Goal: Check status: Check status

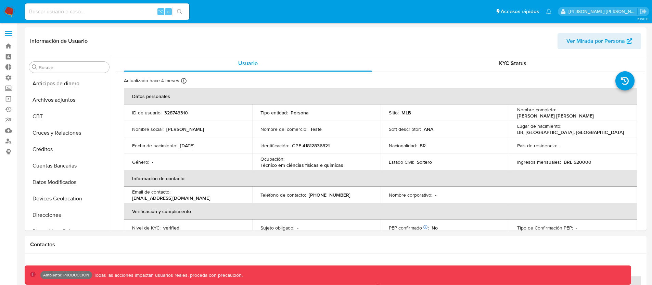
select select "10"
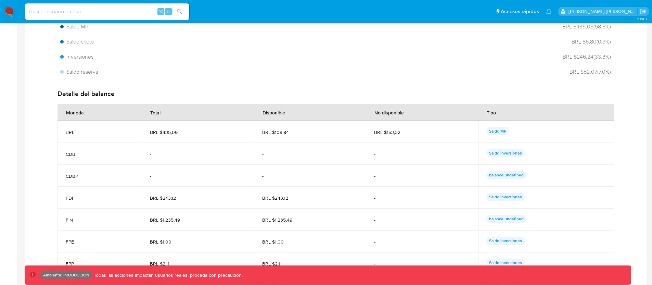
scroll to position [438, 0]
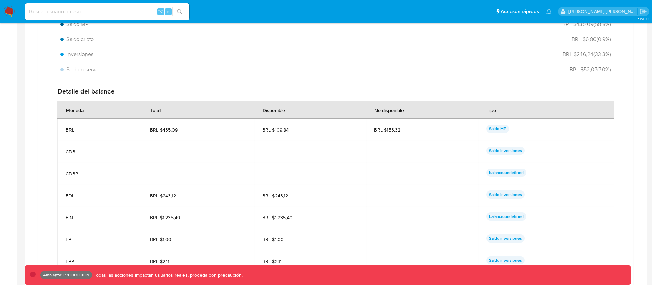
click at [40, 153] on div "Total BRL $740,20 Disponible BRL $362,88 No disponible BRL $205,39 USD Distribu…" at bounding box center [335, 159] width 595 height 402
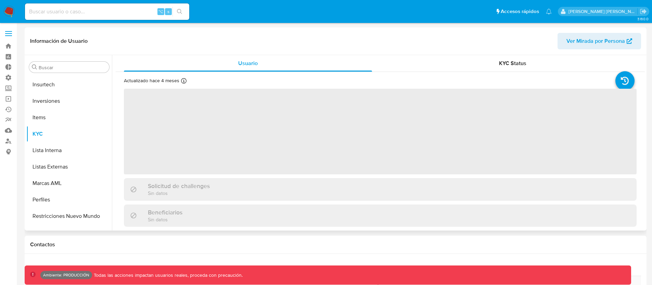
scroll to position [322, 0]
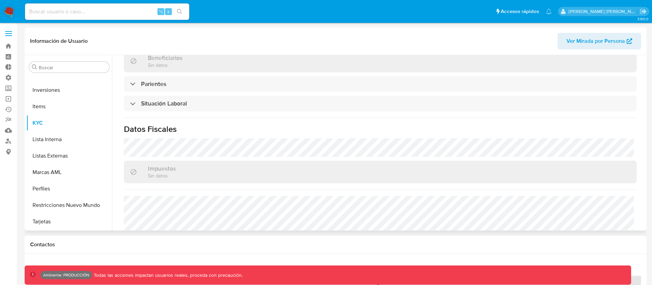
select select "10"
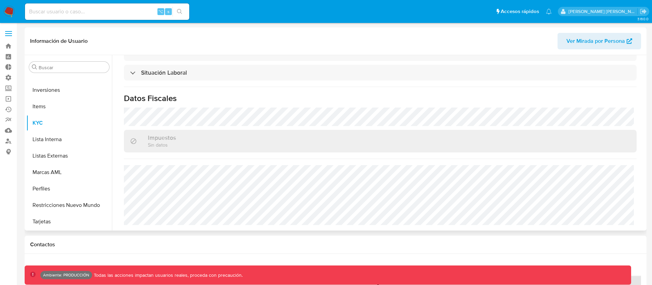
scroll to position [292, 0]
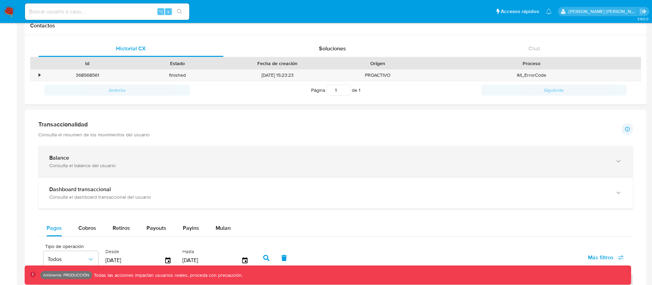
click at [96, 162] on div "Consulta el balance del usuario" at bounding box center [328, 165] width 559 height 6
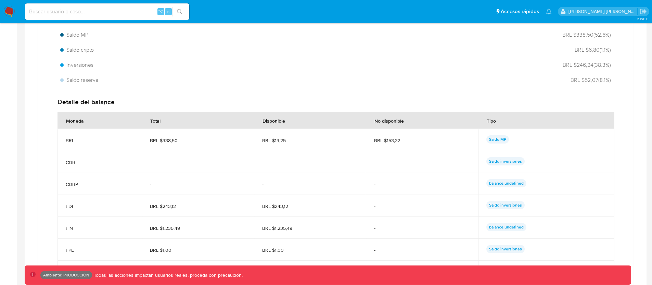
scroll to position [426, 0]
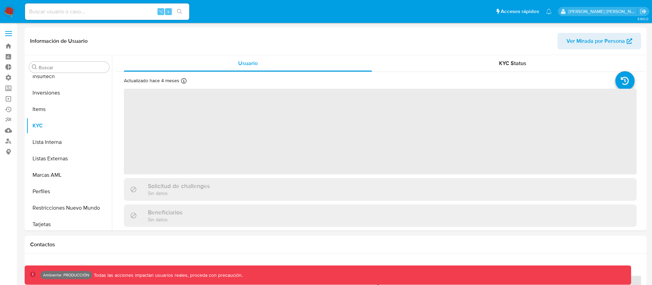
scroll to position [322, 0]
select select "10"
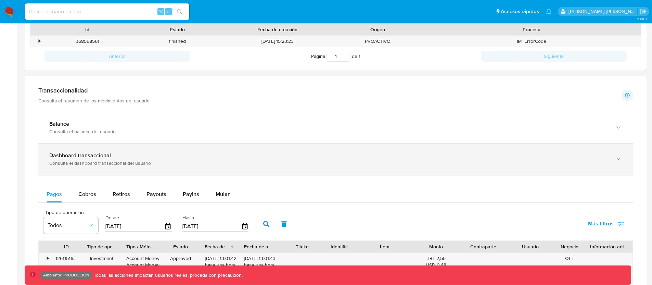
scroll to position [268, 0]
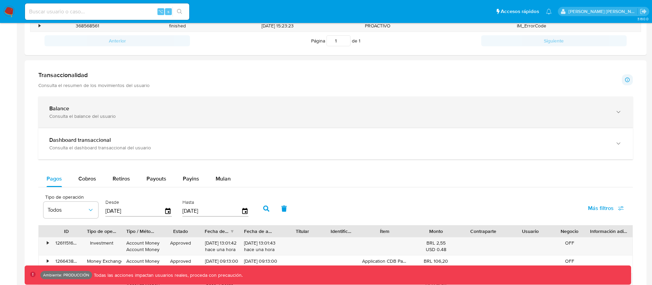
click at [186, 111] on div "Balance" at bounding box center [328, 108] width 559 height 7
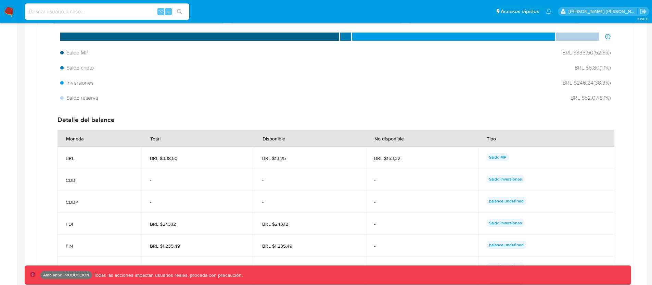
scroll to position [428, 0]
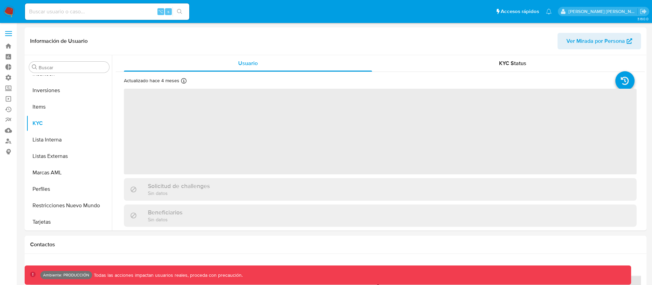
scroll to position [322, 0]
select select "10"
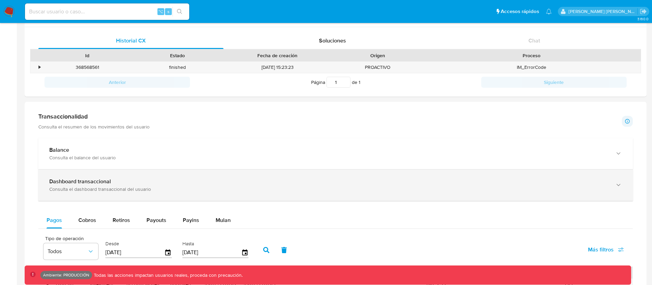
scroll to position [233, 0]
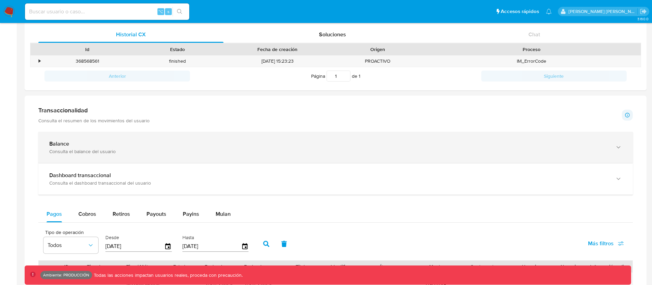
click at [116, 143] on div "Balance" at bounding box center [328, 143] width 559 height 7
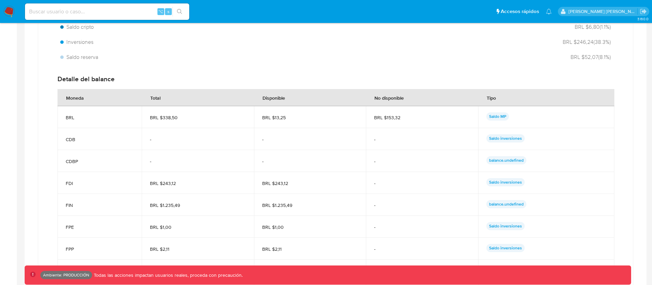
scroll to position [450, 0]
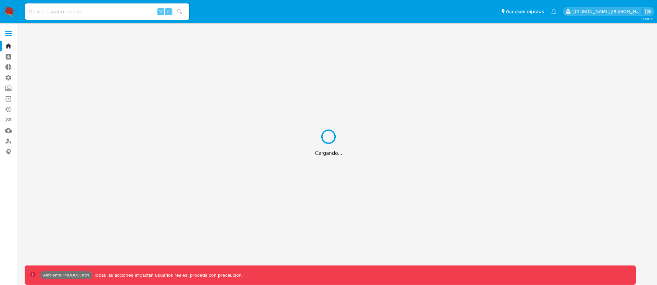
click at [55, 14] on div "Cargando..." at bounding box center [328, 142] width 657 height 285
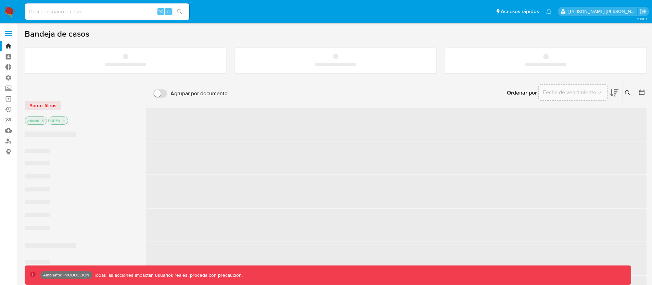
click at [70, 13] on input at bounding box center [107, 11] width 164 height 9
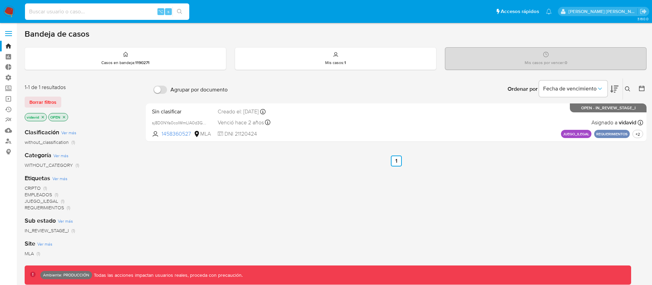
paste input "287344946"
type input "287344946"
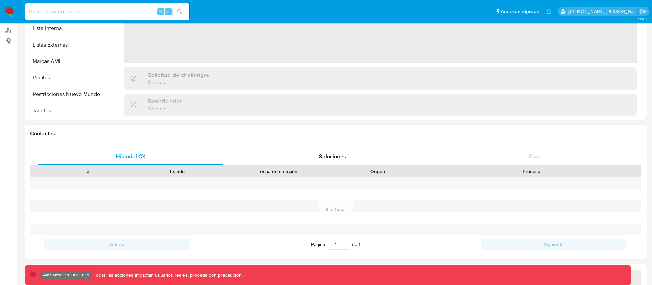
scroll to position [272, 0]
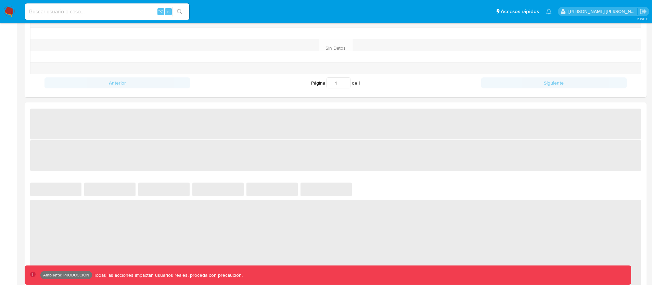
select select "10"
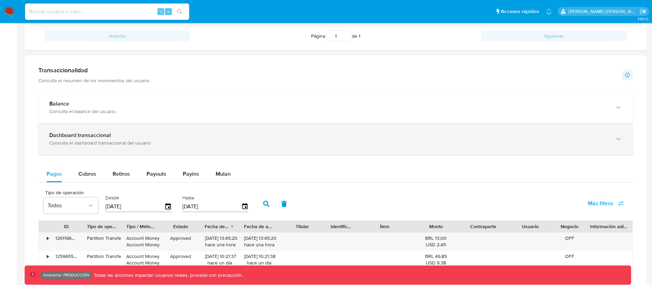
scroll to position [331, 0]
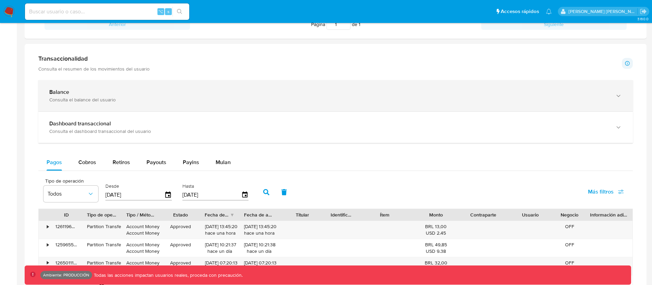
click at [118, 104] on div "Balance Consulta el balance del usuario" at bounding box center [335, 95] width 595 height 31
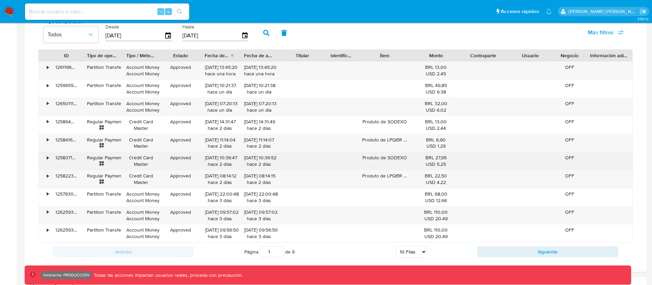
scroll to position [759, 0]
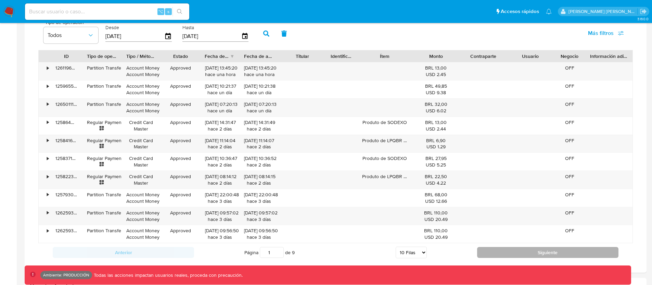
click at [510, 249] on button "Siguiente" at bounding box center [547, 252] width 141 height 11
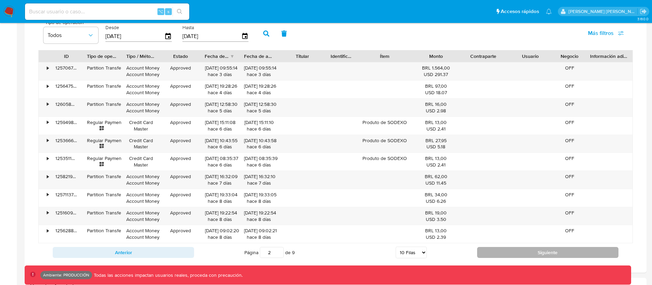
click at [494, 249] on button "Siguiente" at bounding box center [547, 252] width 141 height 11
type input "3"
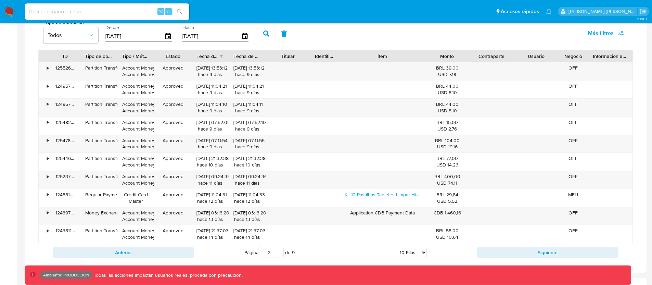
drag, startPoint x: 411, startPoint y: 58, endPoint x: 441, endPoint y: 58, distance: 30.1
click at [441, 58] on div "ID Tipo de operación Tipo / Método Estado Fecha de creación Fecha de aprobación…" at bounding box center [336, 56] width 594 height 12
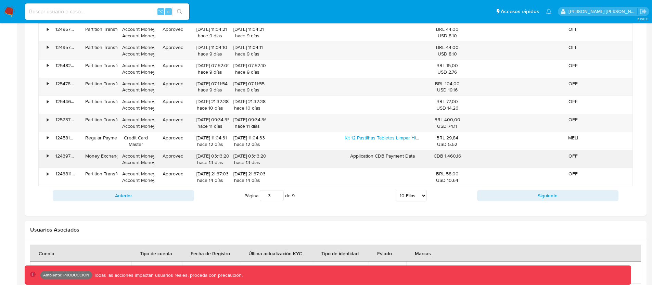
scroll to position [825, 0]
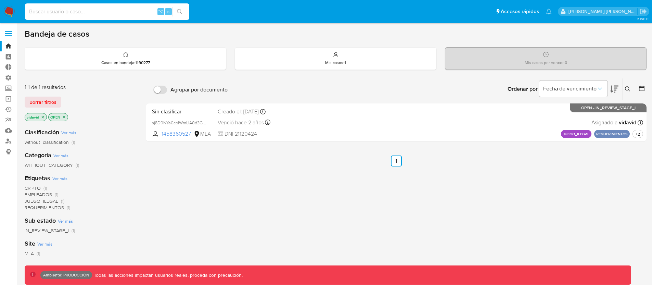
click at [78, 10] on input at bounding box center [107, 11] width 164 height 9
paste input "279425722"
type input "279425722"
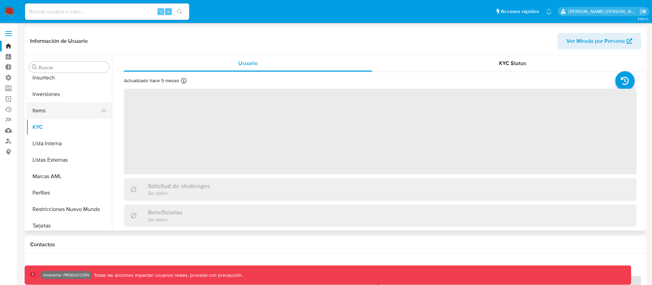
scroll to position [322, 0]
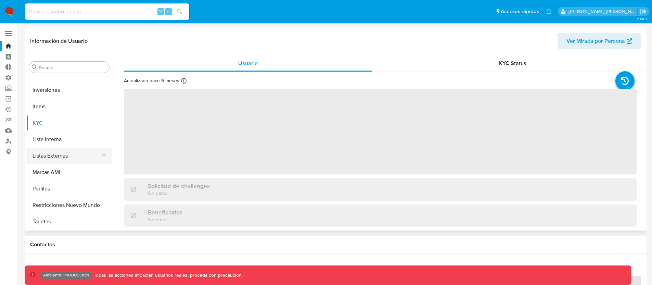
select select "10"
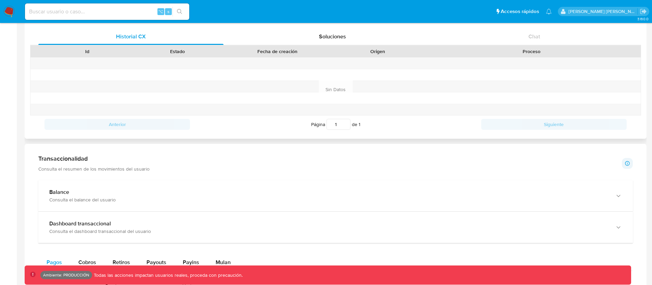
scroll to position [232, 0]
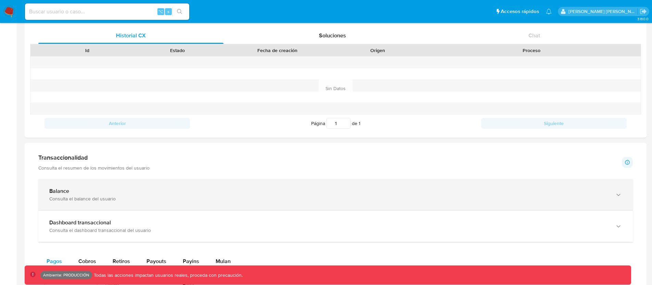
click at [84, 185] on div "Balance Consulta el balance del usuario" at bounding box center [335, 194] width 595 height 31
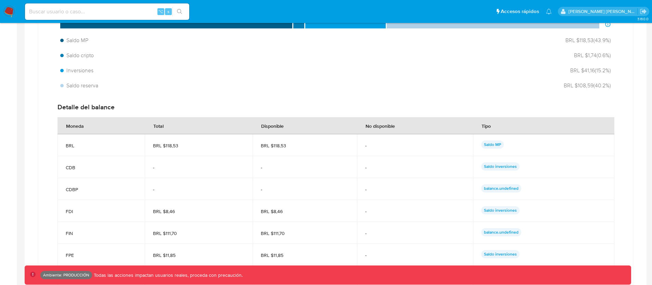
scroll to position [474, 0]
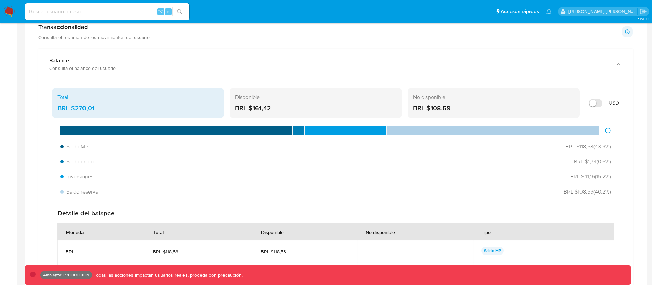
scroll to position [351, 0]
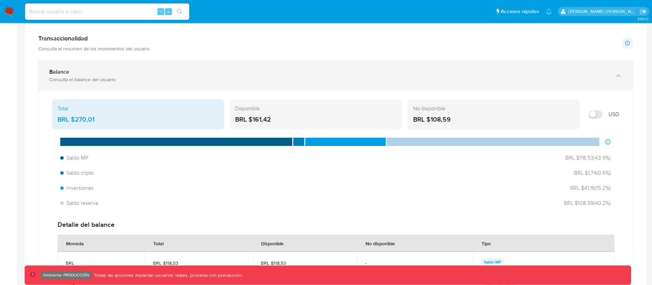
click at [78, 79] on div "Consulta el balance del usuario" at bounding box center [328, 79] width 559 height 6
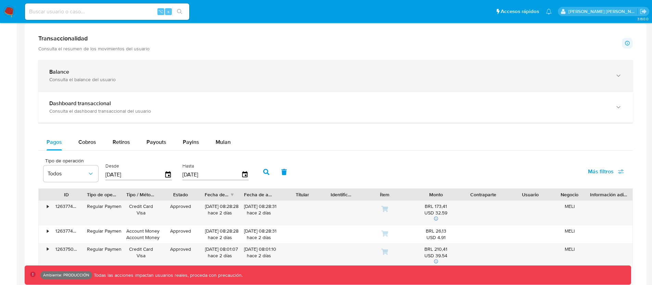
click at [85, 76] on div "Consulta el balance del usuario" at bounding box center [328, 79] width 559 height 6
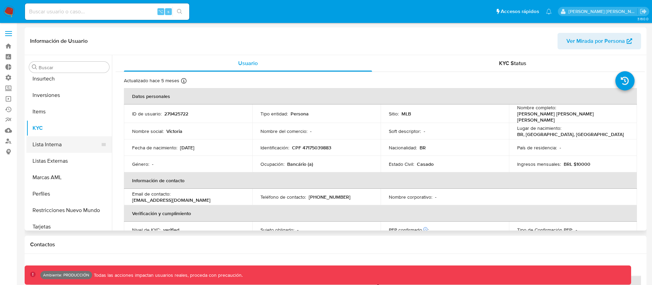
select select "10"
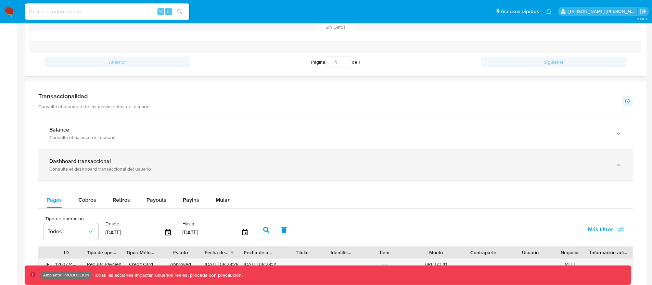
scroll to position [295, 0]
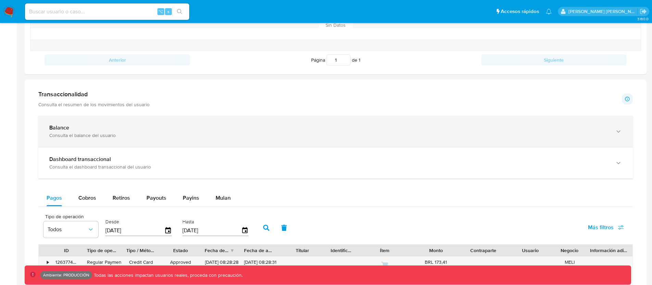
click at [57, 136] on div "Consulta el balance del usuario" at bounding box center [328, 135] width 559 height 6
